Goal: Use online tool/utility: Utilize a website feature to perform a specific function

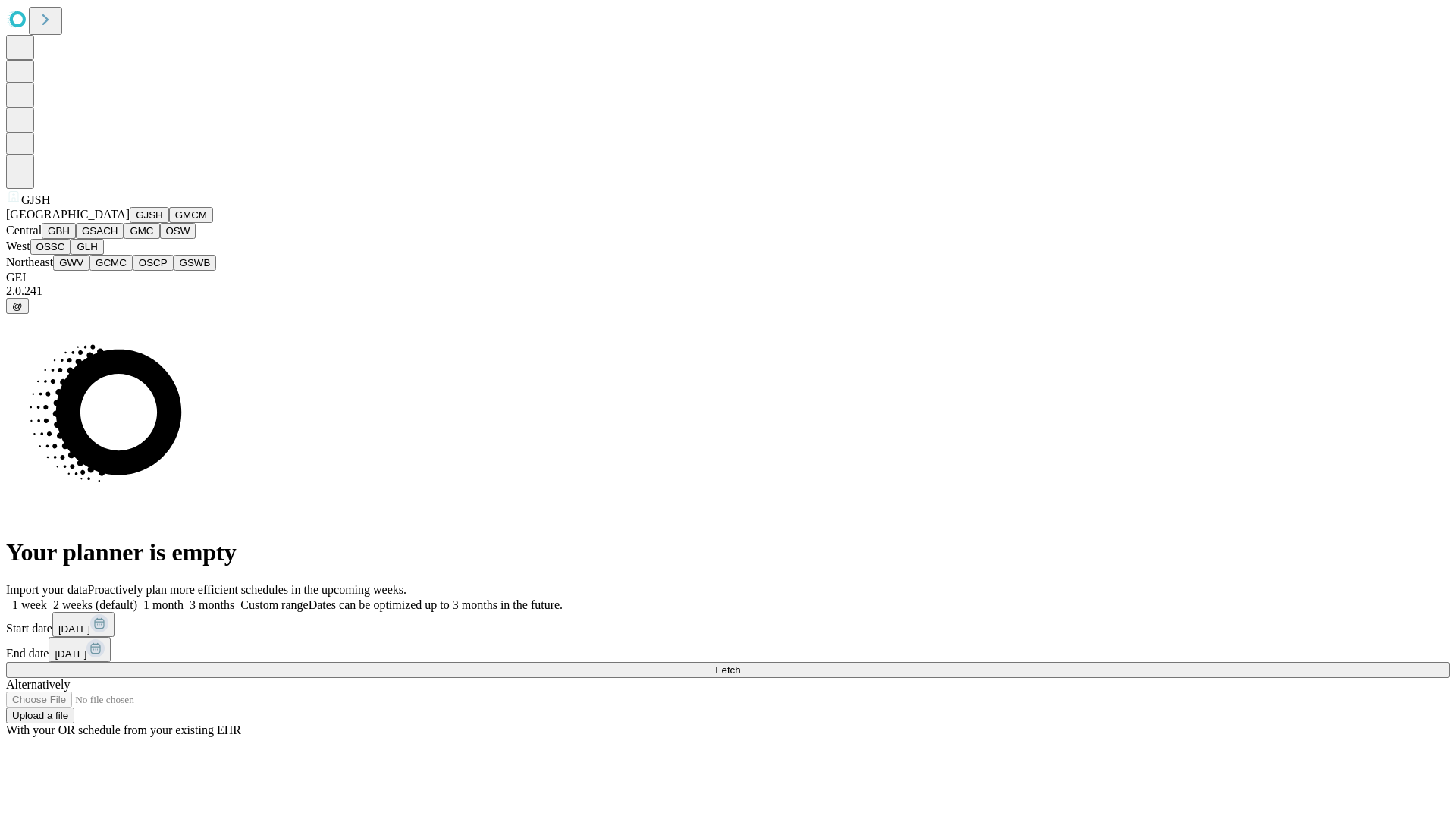
click at [130, 223] on button "GJSH" at bounding box center [150, 215] width 39 height 16
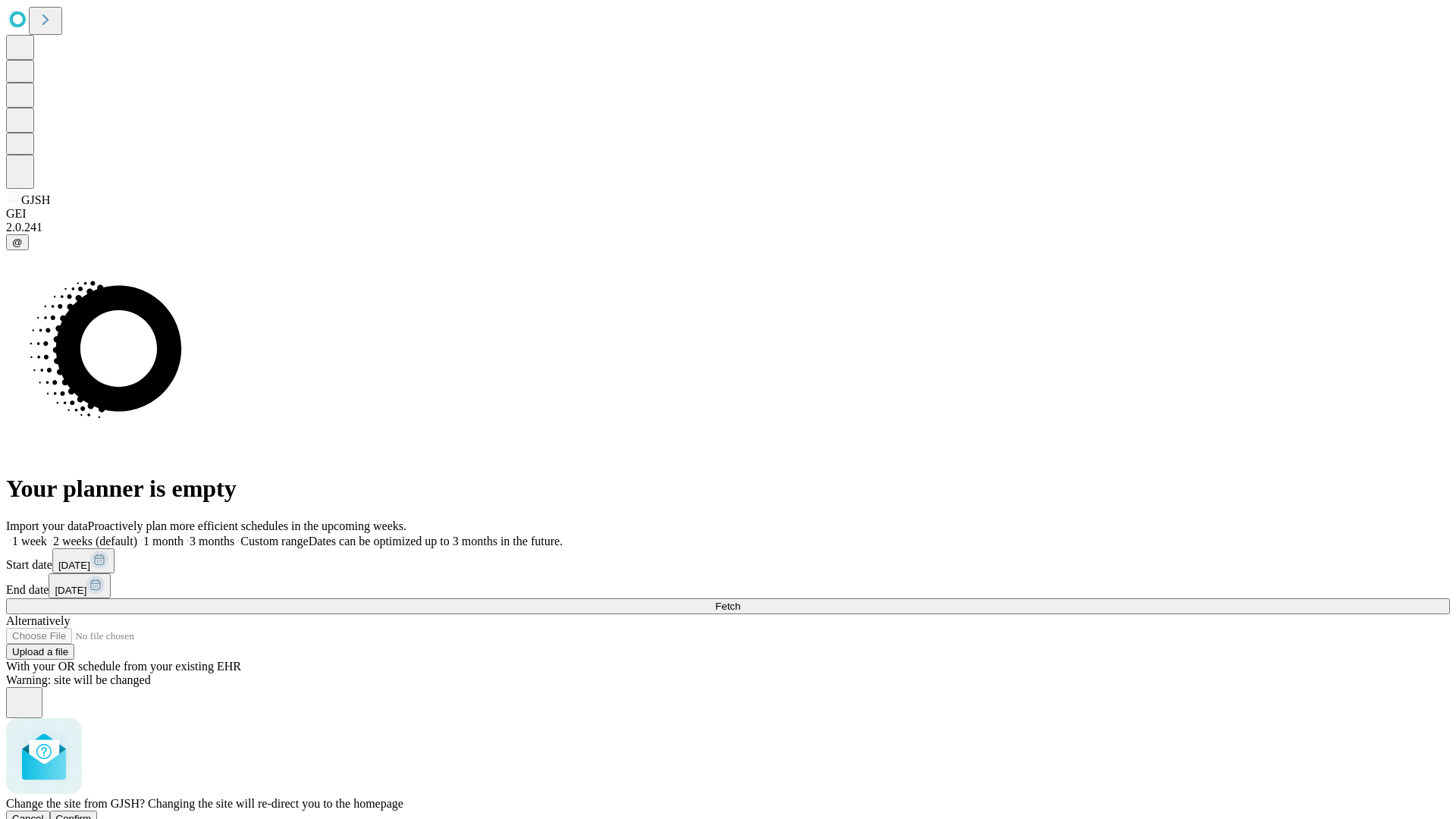
click at [92, 812] on span "Confirm" at bounding box center [73, 818] width 35 height 12
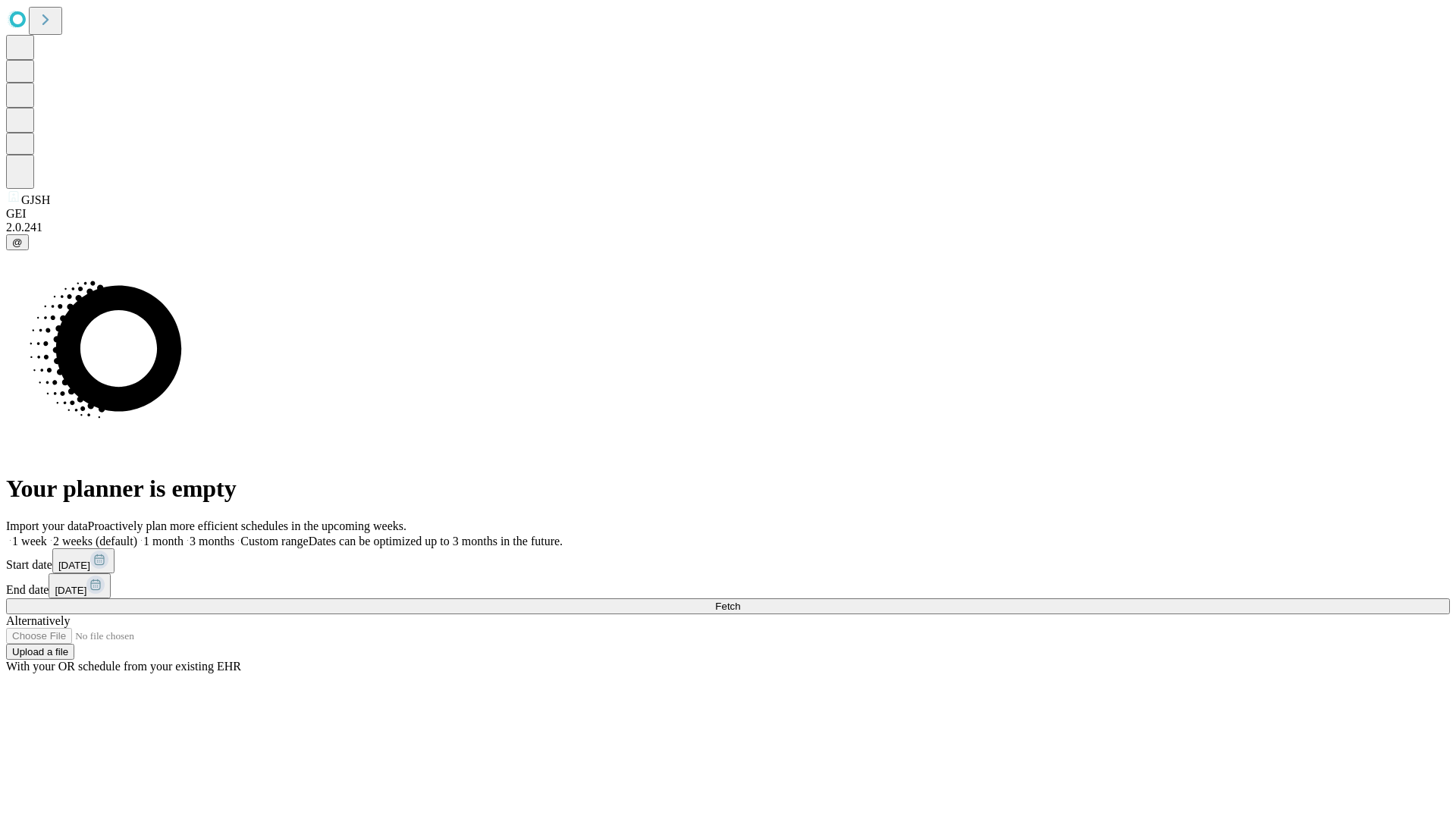
click at [47, 534] on label "1 week" at bounding box center [26, 541] width 41 height 13
click at [740, 600] on span "Fetch" at bounding box center [728, 606] width 25 height 12
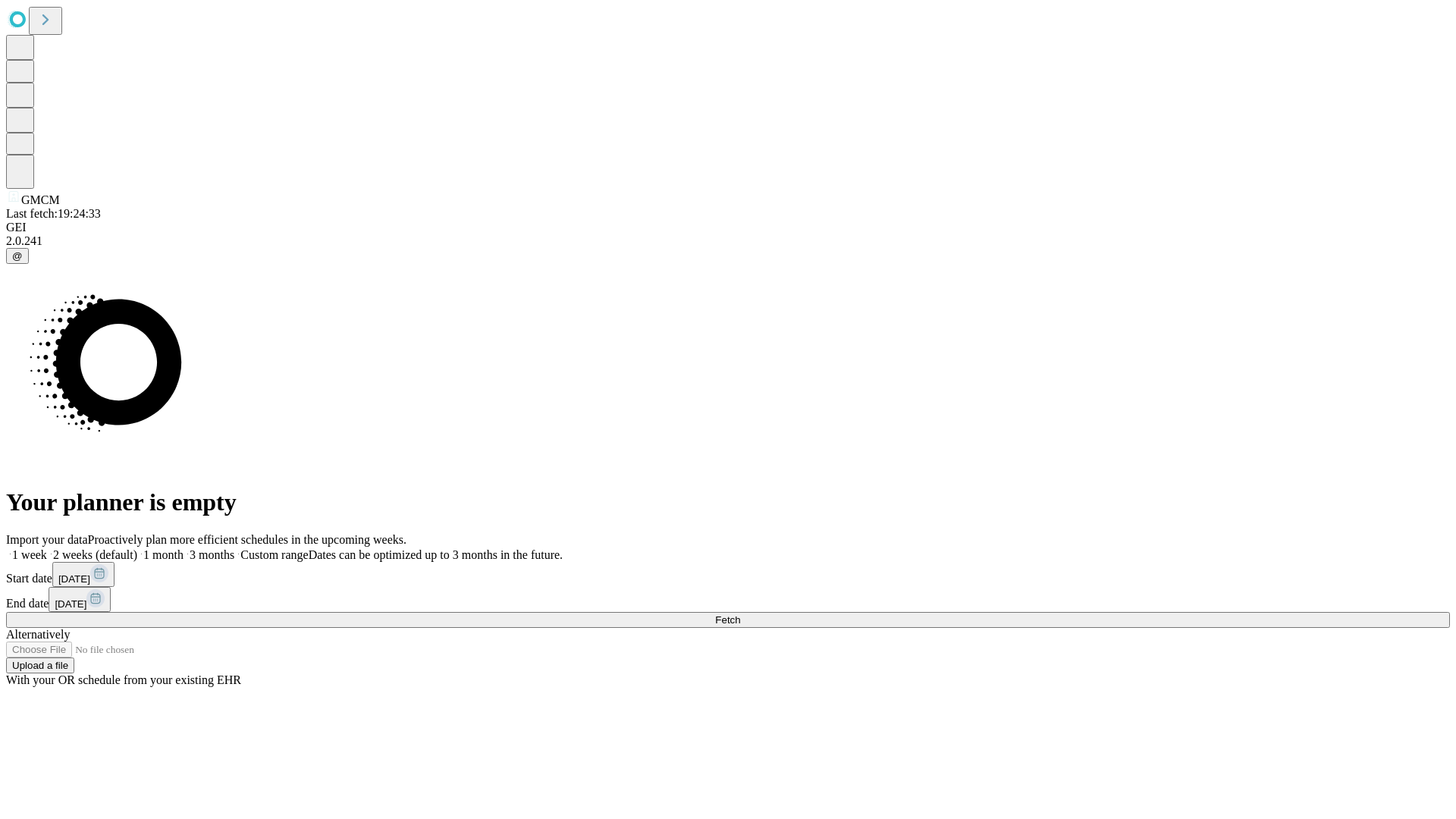
click at [47, 548] on label "1 week" at bounding box center [26, 555] width 41 height 13
click at [740, 614] on span "Fetch" at bounding box center [728, 620] width 25 height 12
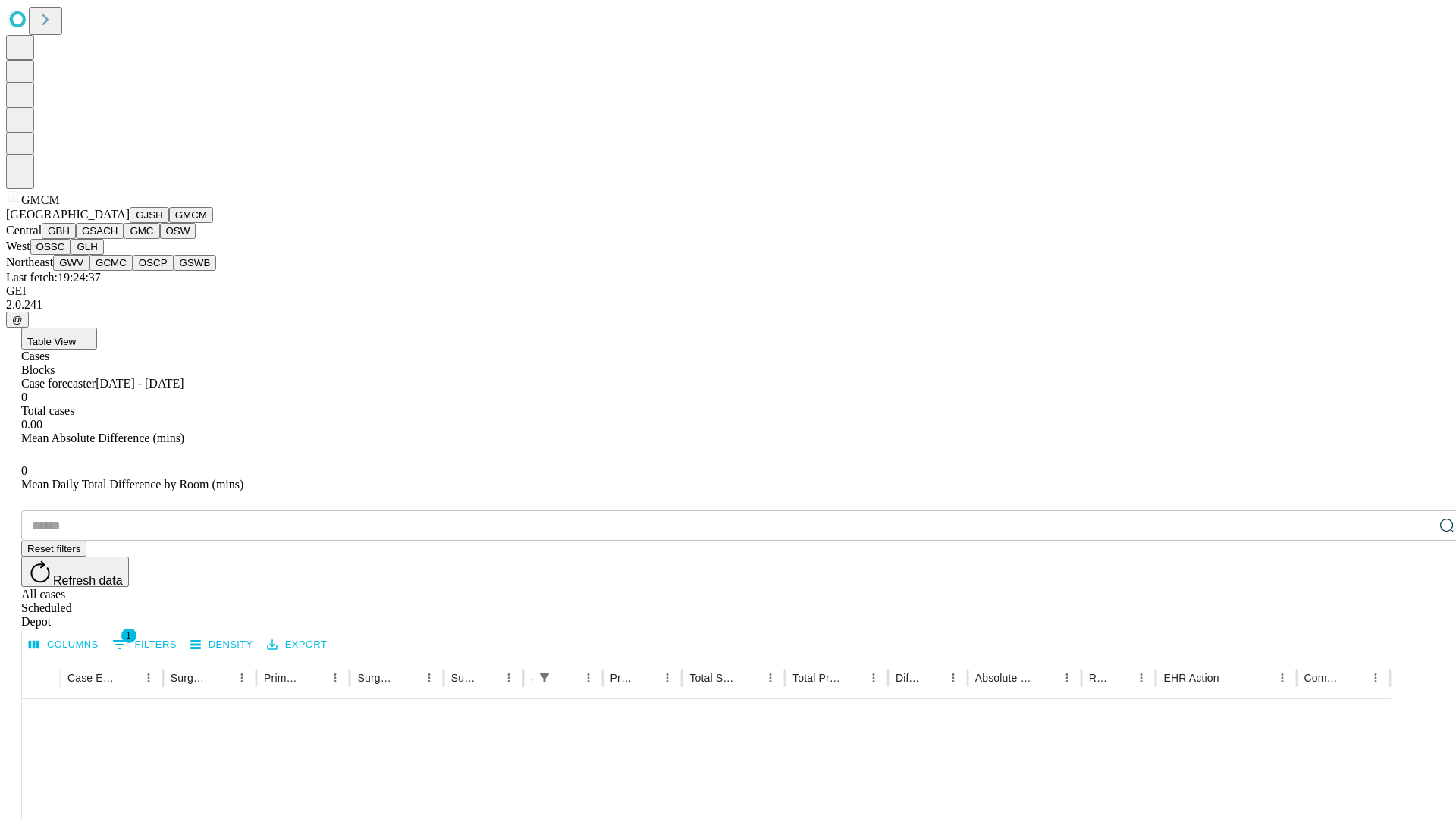
click at [76, 238] on button "GBH" at bounding box center [58, 230] width 34 height 16
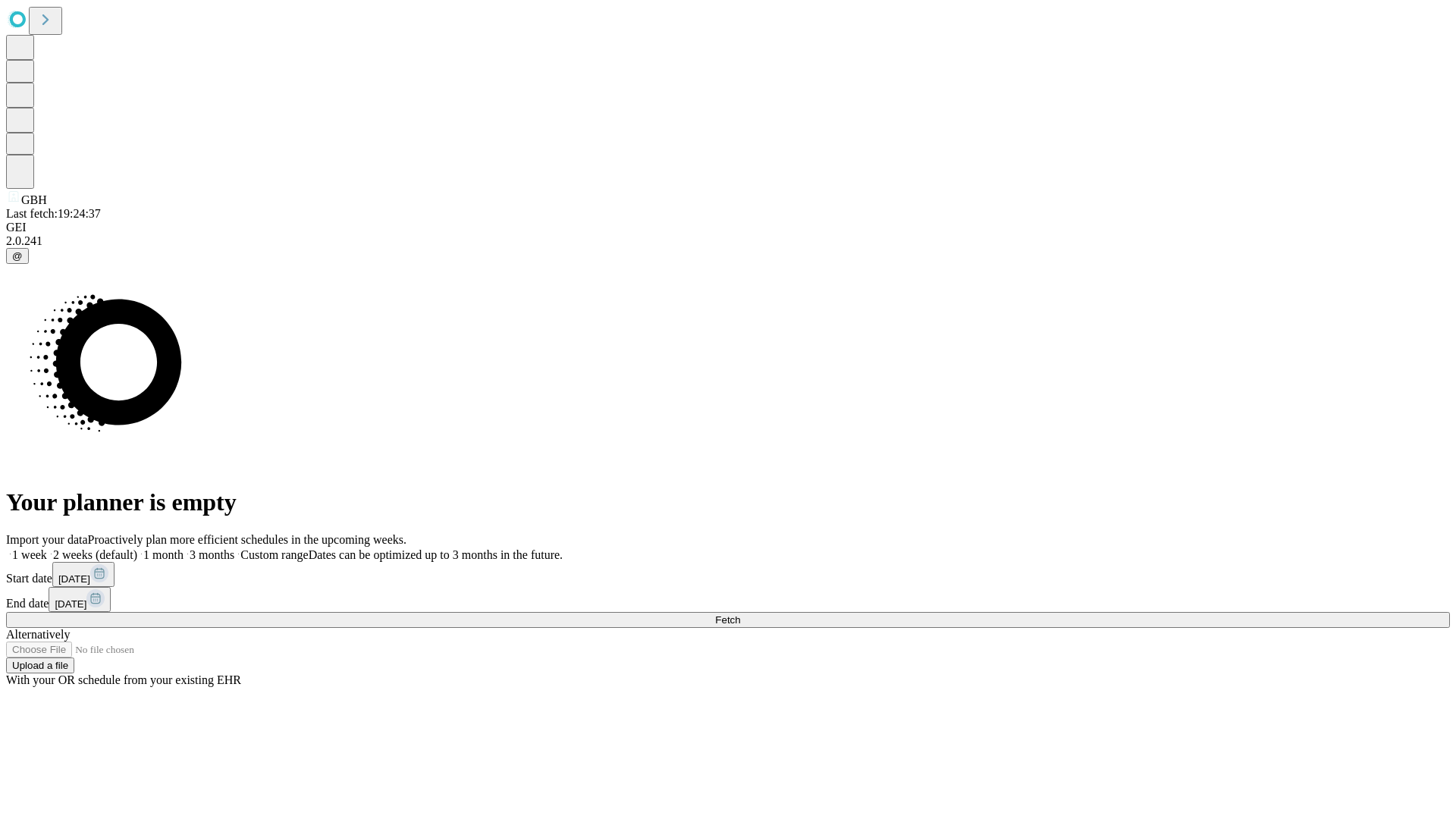
click at [47, 548] on label "1 week" at bounding box center [26, 555] width 41 height 13
click at [740, 614] on span "Fetch" at bounding box center [728, 620] width 25 height 12
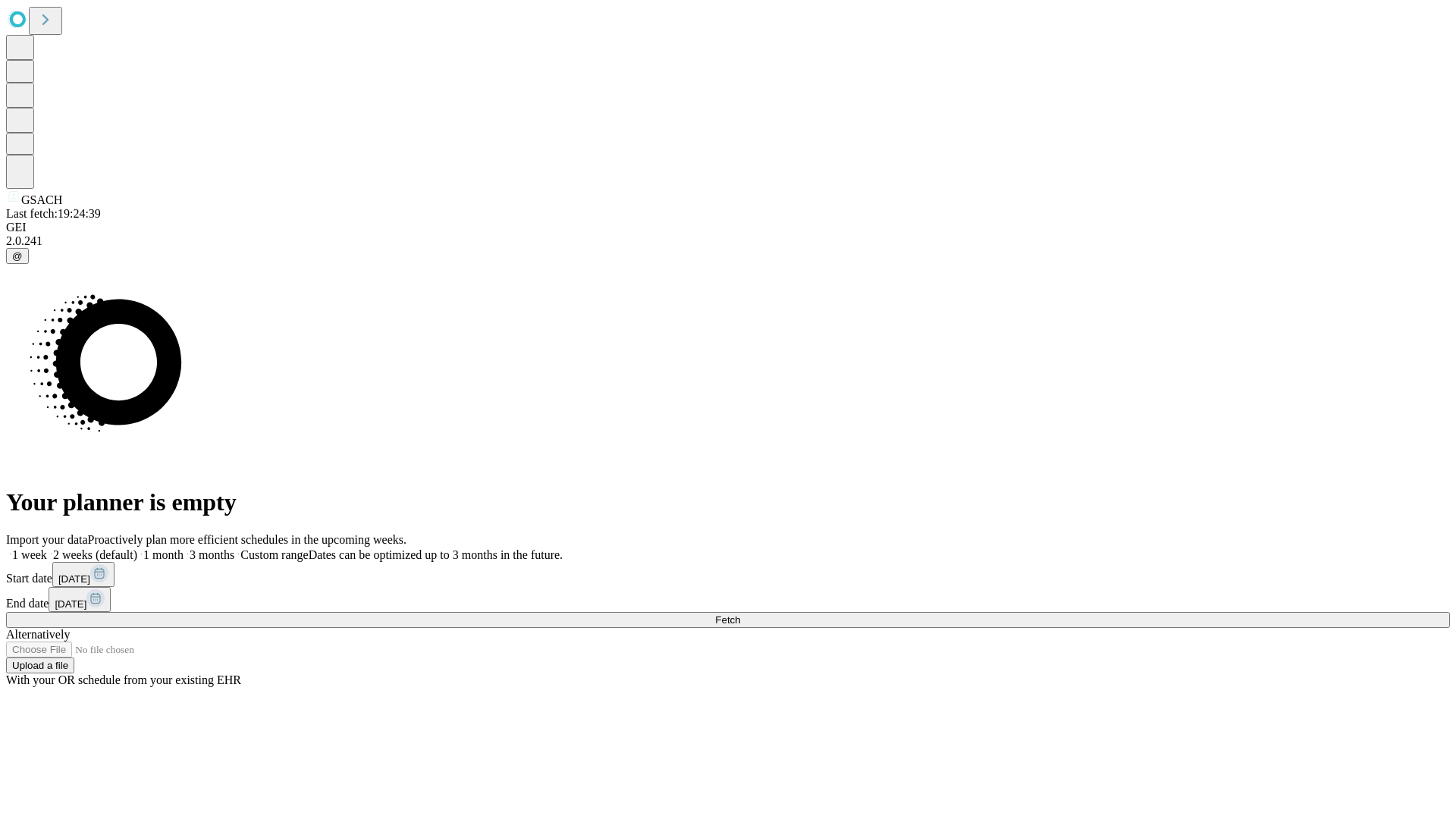
click at [740, 614] on span "Fetch" at bounding box center [728, 620] width 25 height 12
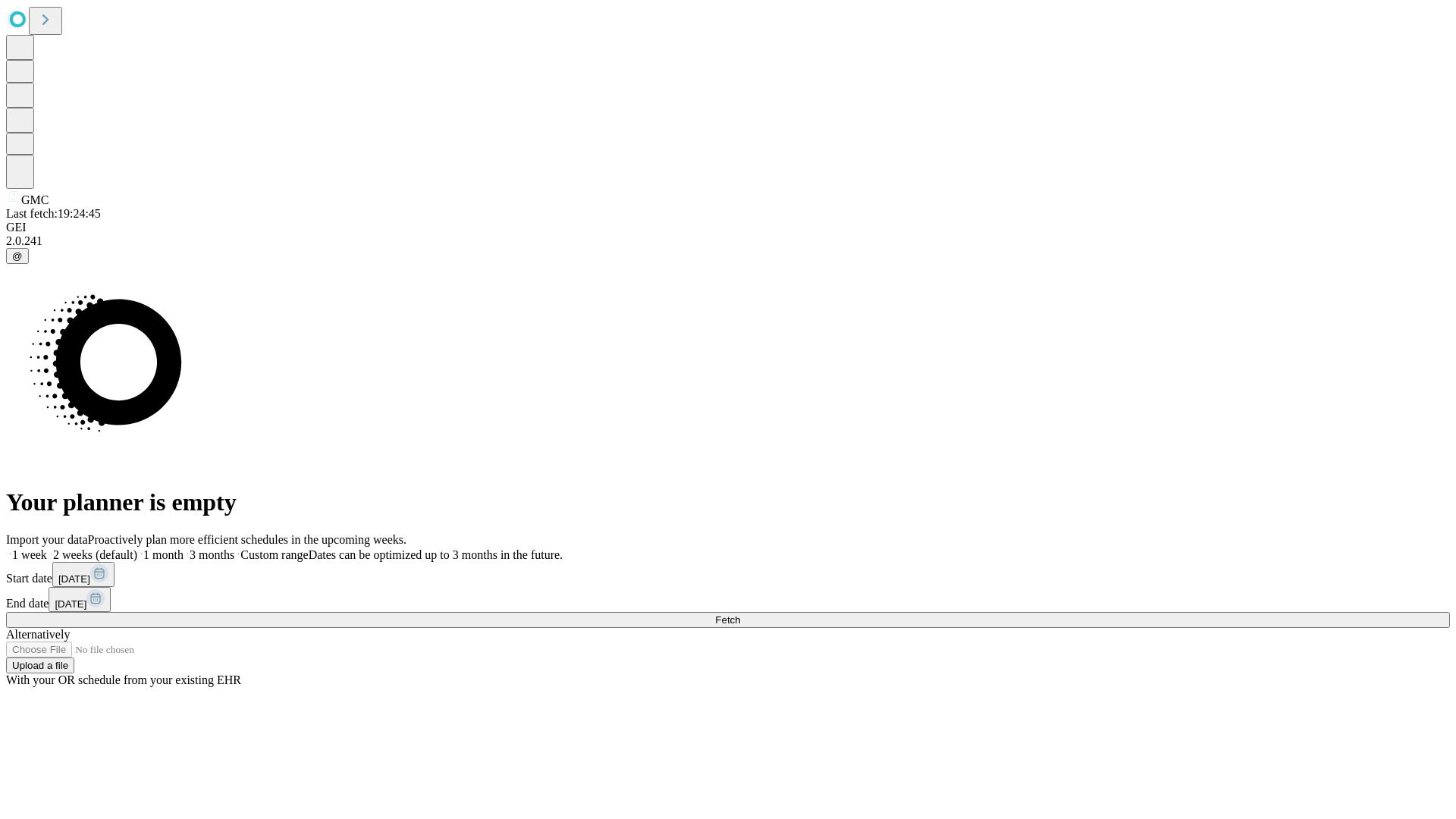
click at [47, 548] on label "1 week" at bounding box center [26, 555] width 41 height 13
click at [740, 614] on span "Fetch" at bounding box center [728, 620] width 25 height 12
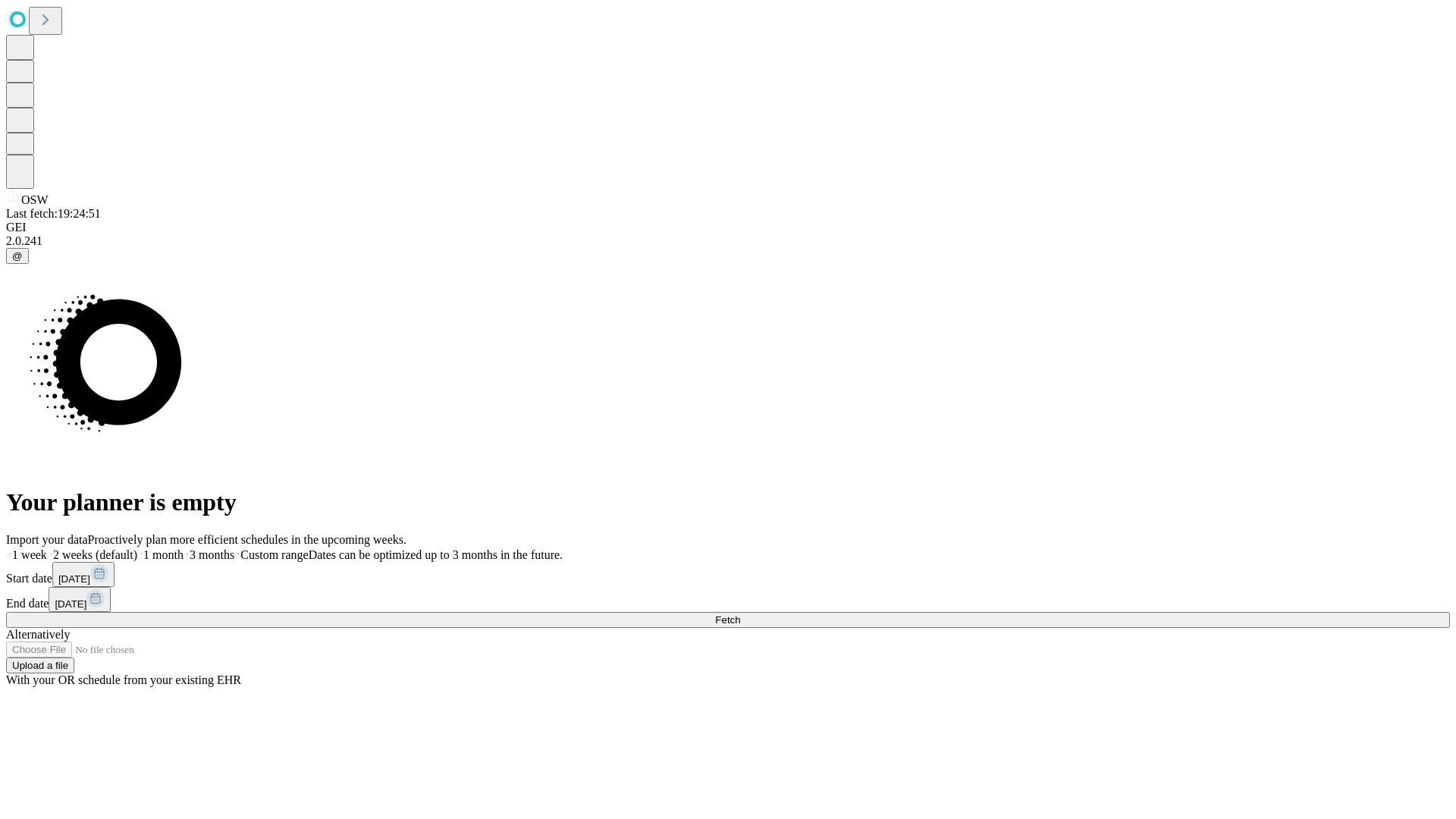
click at [47, 548] on label "1 week" at bounding box center [26, 555] width 41 height 13
click at [740, 614] on span "Fetch" at bounding box center [728, 620] width 25 height 12
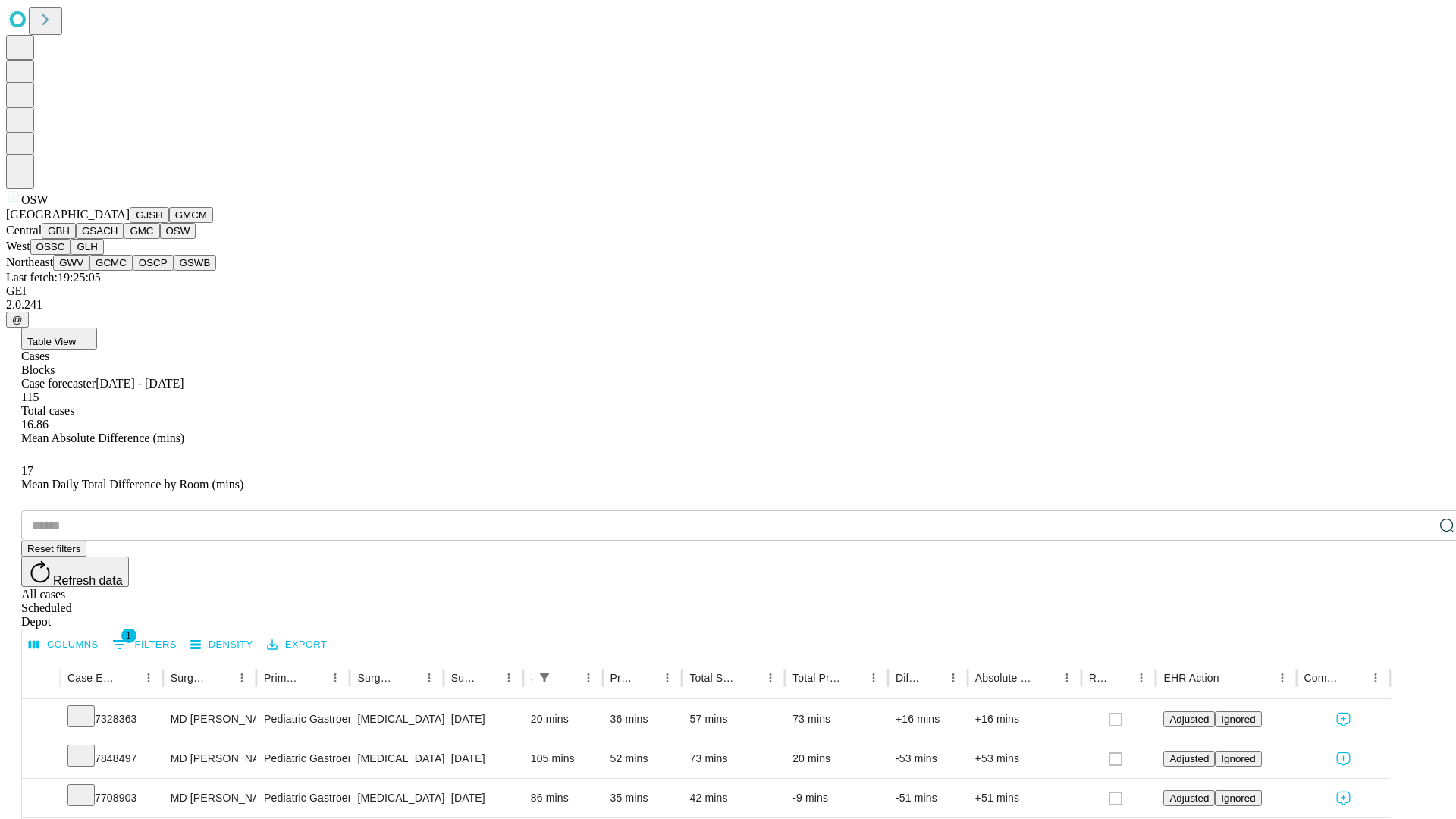
click at [72, 255] on button "OSSC" at bounding box center [51, 246] width 41 height 16
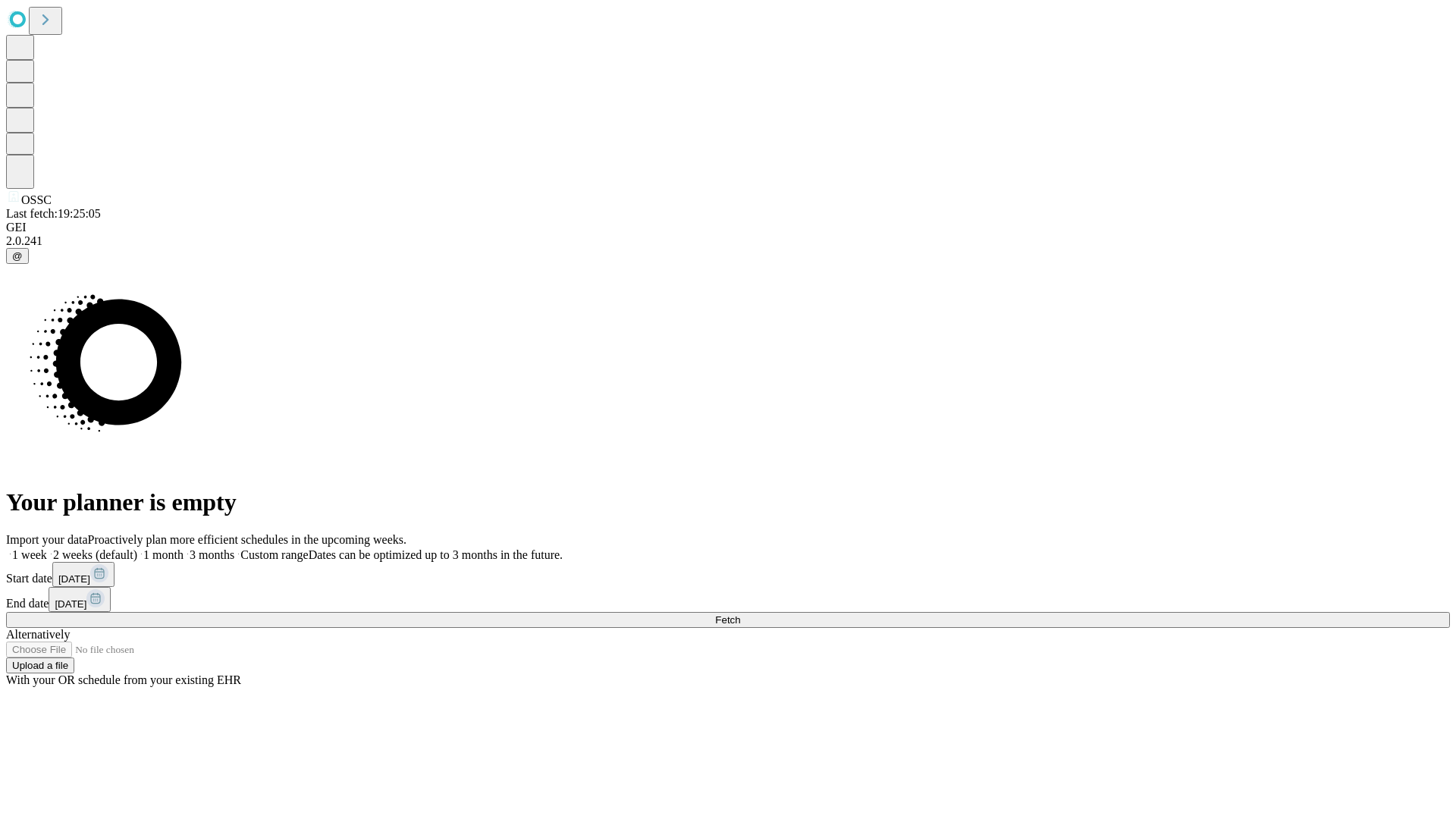
click at [47, 548] on label "1 week" at bounding box center [26, 555] width 41 height 13
click at [740, 614] on span "Fetch" at bounding box center [728, 620] width 25 height 12
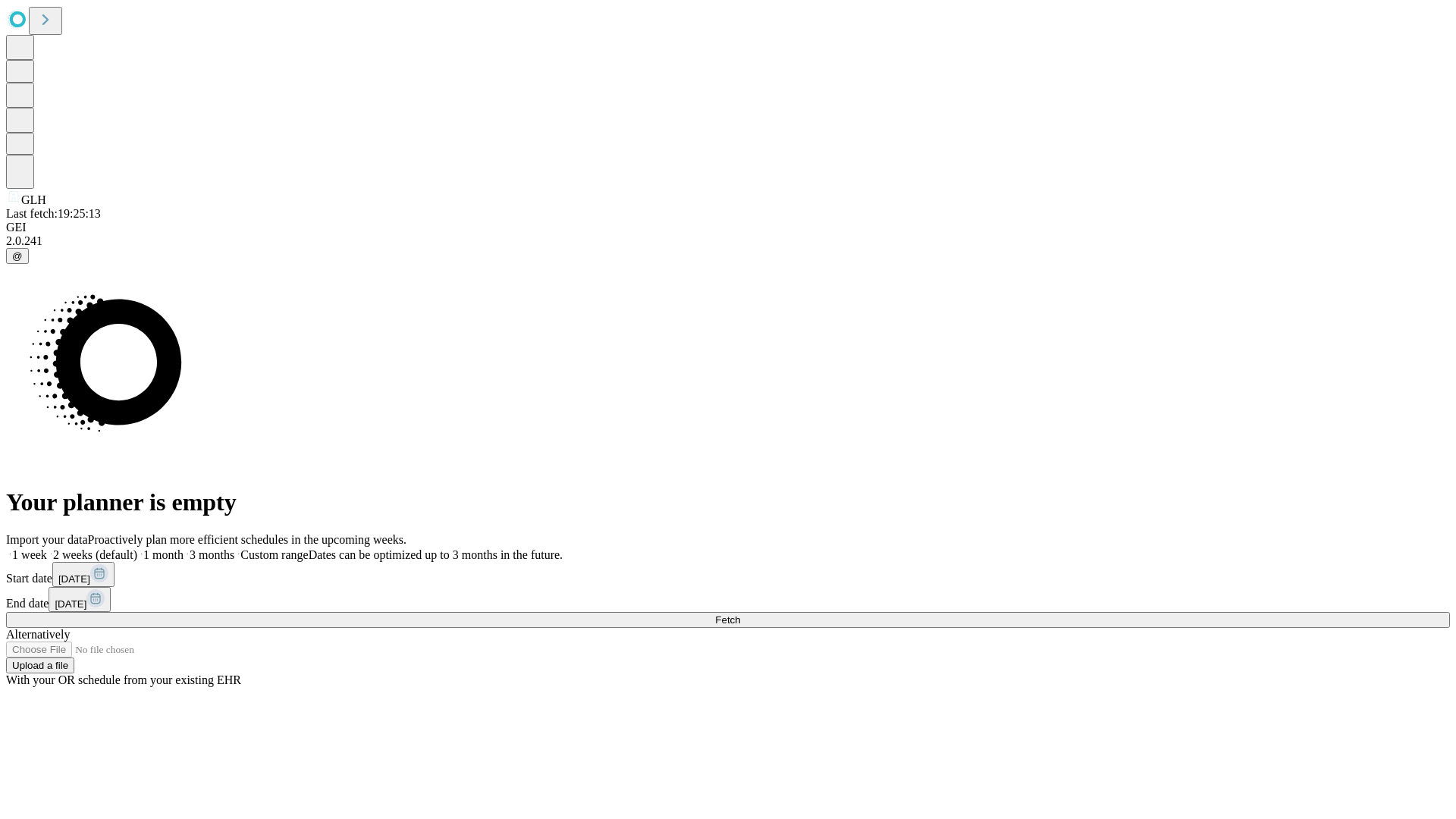
click at [47, 548] on label "1 week" at bounding box center [26, 555] width 41 height 13
click at [740, 614] on span "Fetch" at bounding box center [728, 620] width 25 height 12
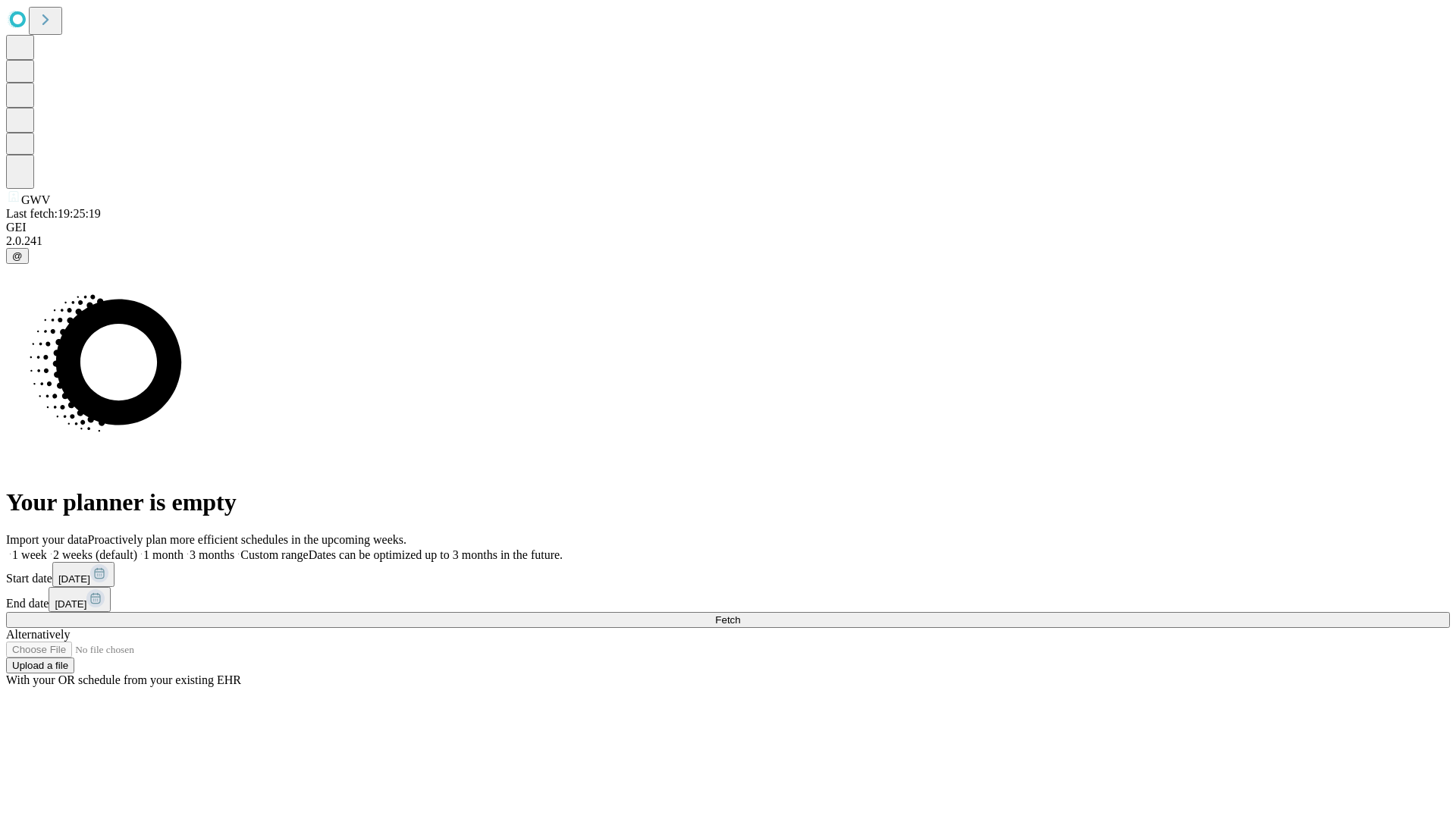
click at [47, 548] on label "1 week" at bounding box center [26, 555] width 41 height 13
click at [740, 614] on span "Fetch" at bounding box center [728, 620] width 25 height 12
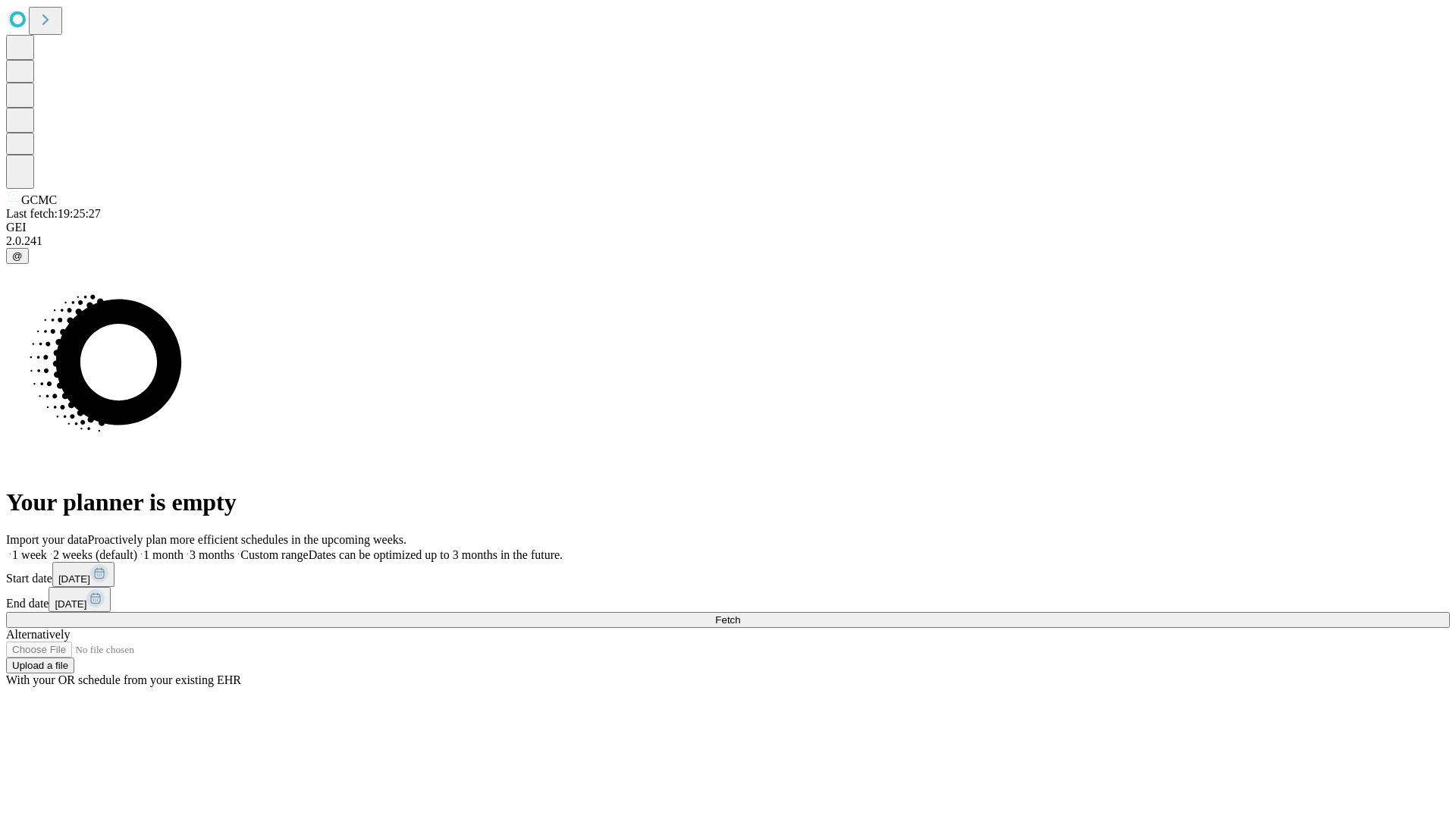
click at [47, 548] on label "1 week" at bounding box center [26, 555] width 41 height 13
click at [740, 614] on span "Fetch" at bounding box center [728, 620] width 25 height 12
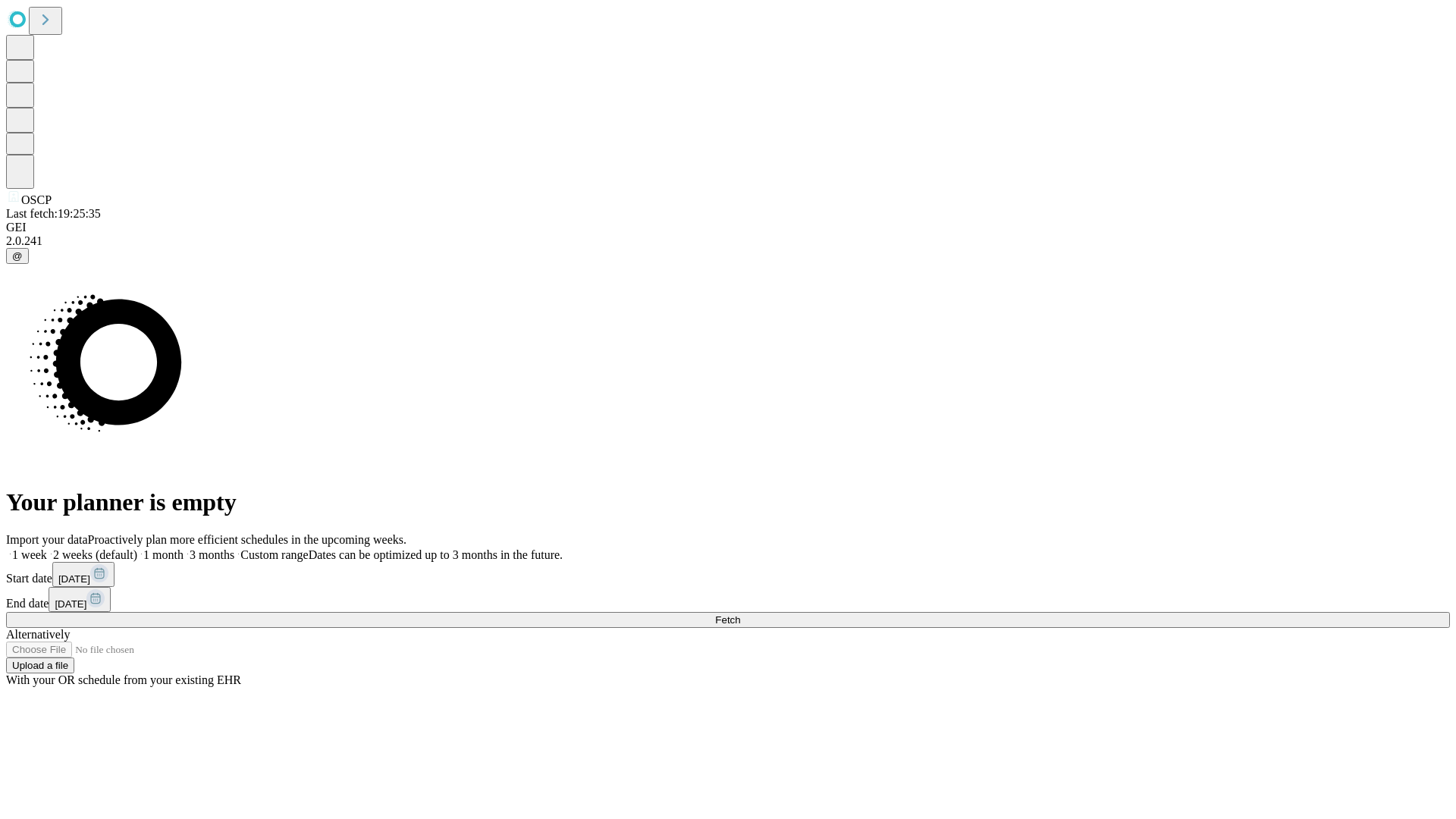
click at [47, 548] on label "1 week" at bounding box center [26, 555] width 41 height 13
click at [740, 614] on span "Fetch" at bounding box center [728, 620] width 25 height 12
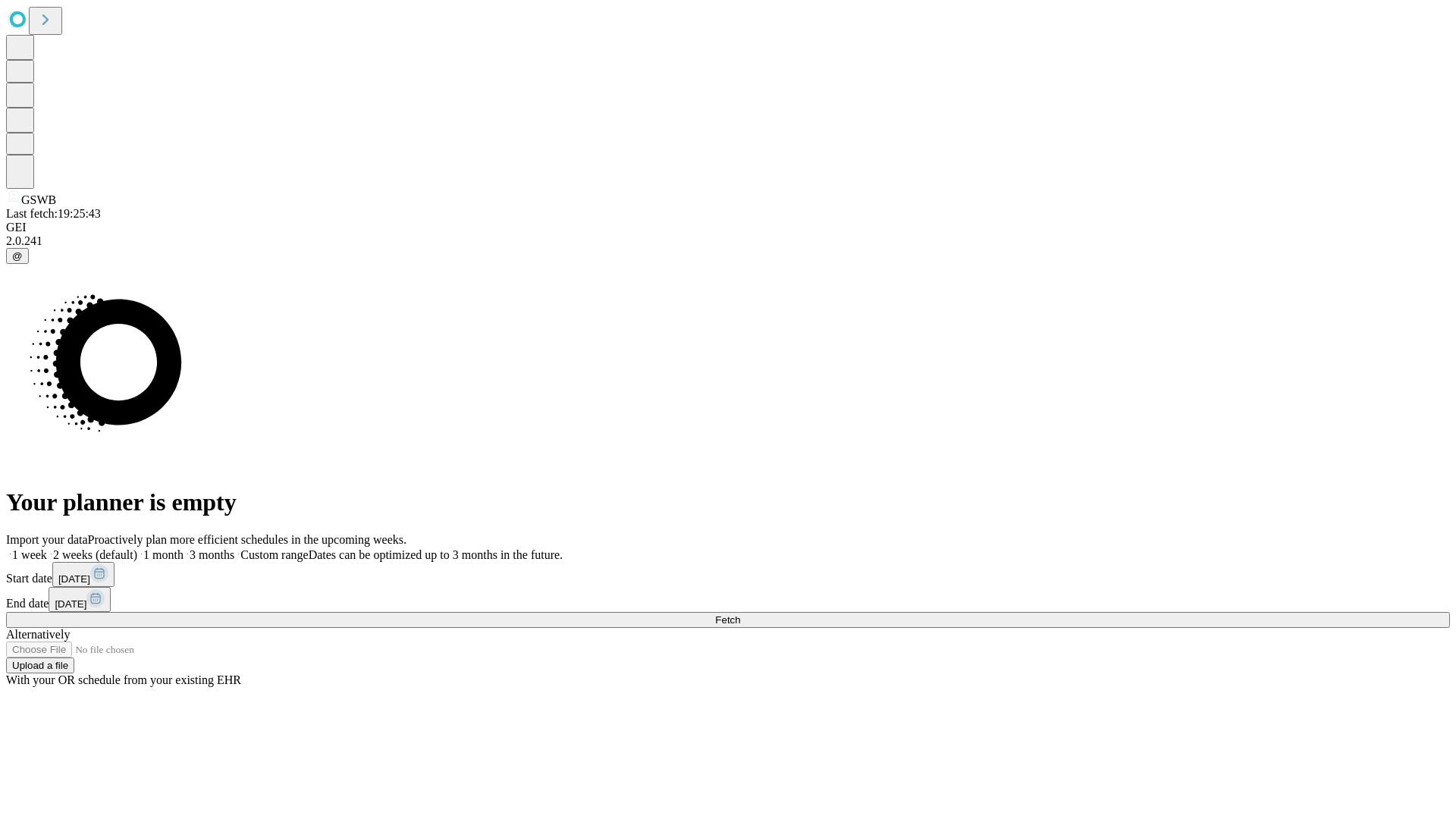
click at [740, 614] on span "Fetch" at bounding box center [728, 620] width 25 height 12
